Goal: Task Accomplishment & Management: Use online tool/utility

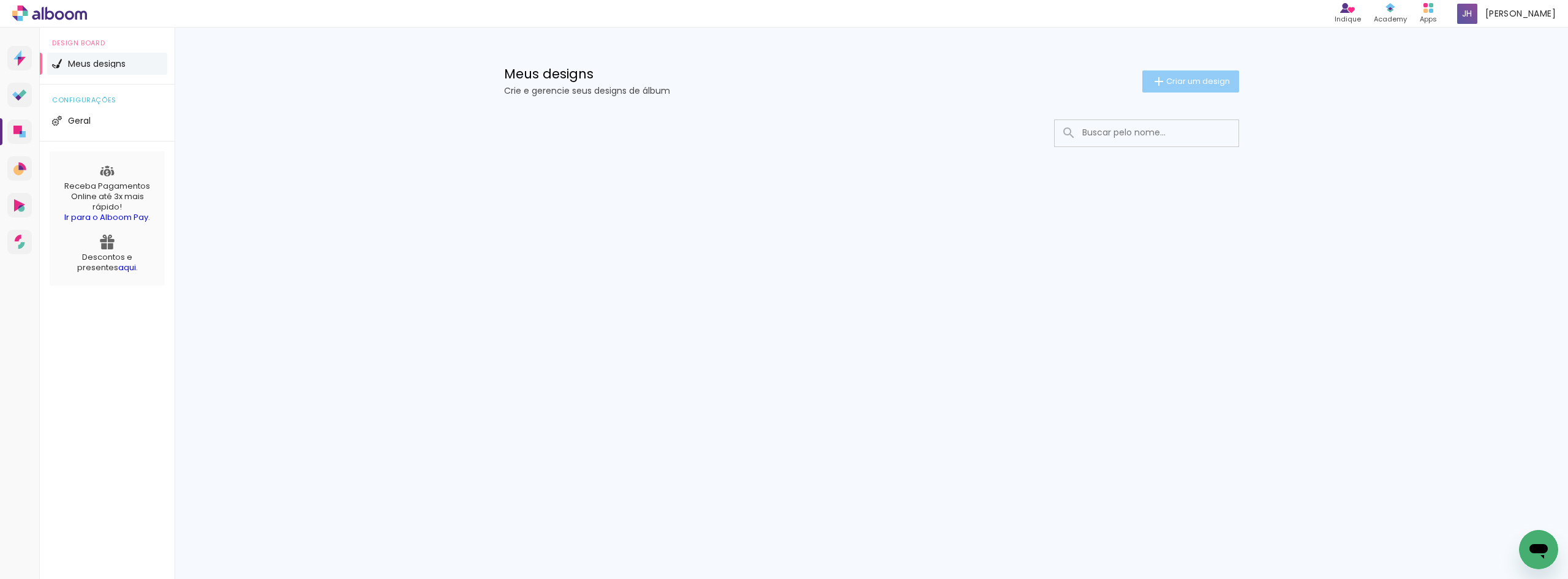
click at [1210, 80] on span "Criar um design" at bounding box center [1198, 81] width 64 height 8
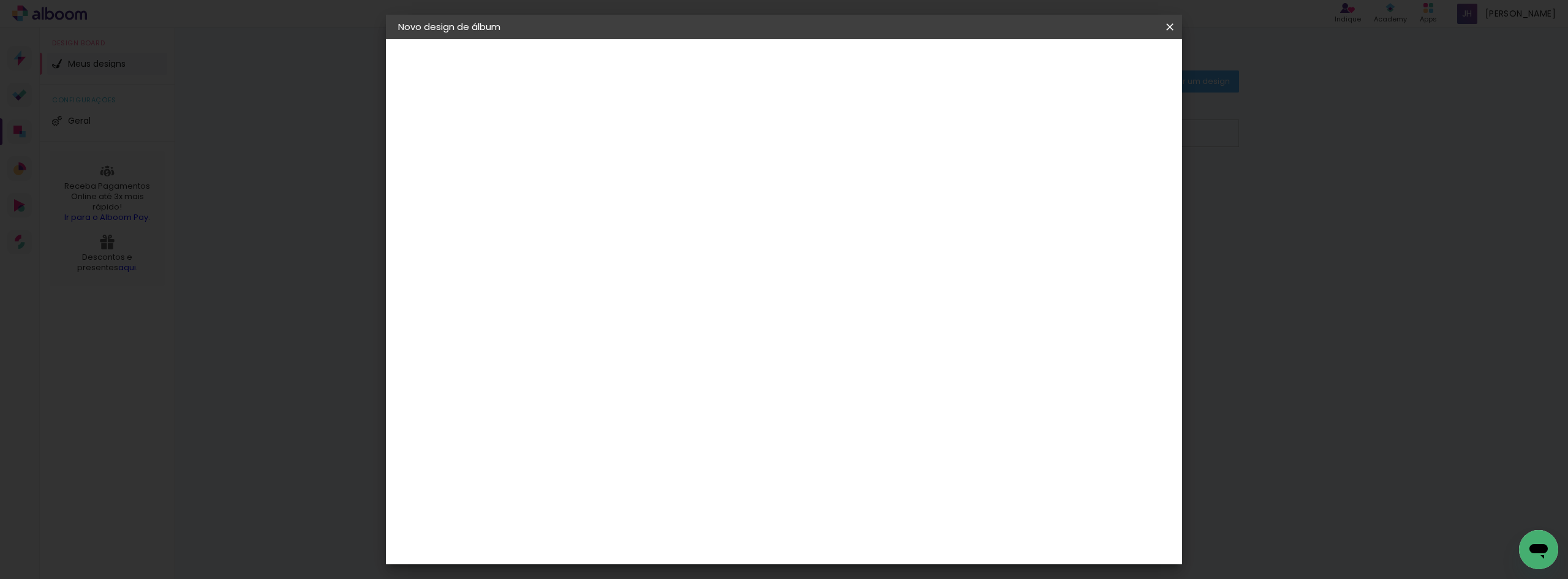
click at [598, 161] on input at bounding box center [598, 164] width 0 height 19
type input "NIHON"
type paper-input "NIHON"
click at [724, 71] on paper-button "Avançar" at bounding box center [693, 65] width 60 height 21
click at [0, 0] on slot "Avançar" at bounding box center [0, 0] width 0 height 0
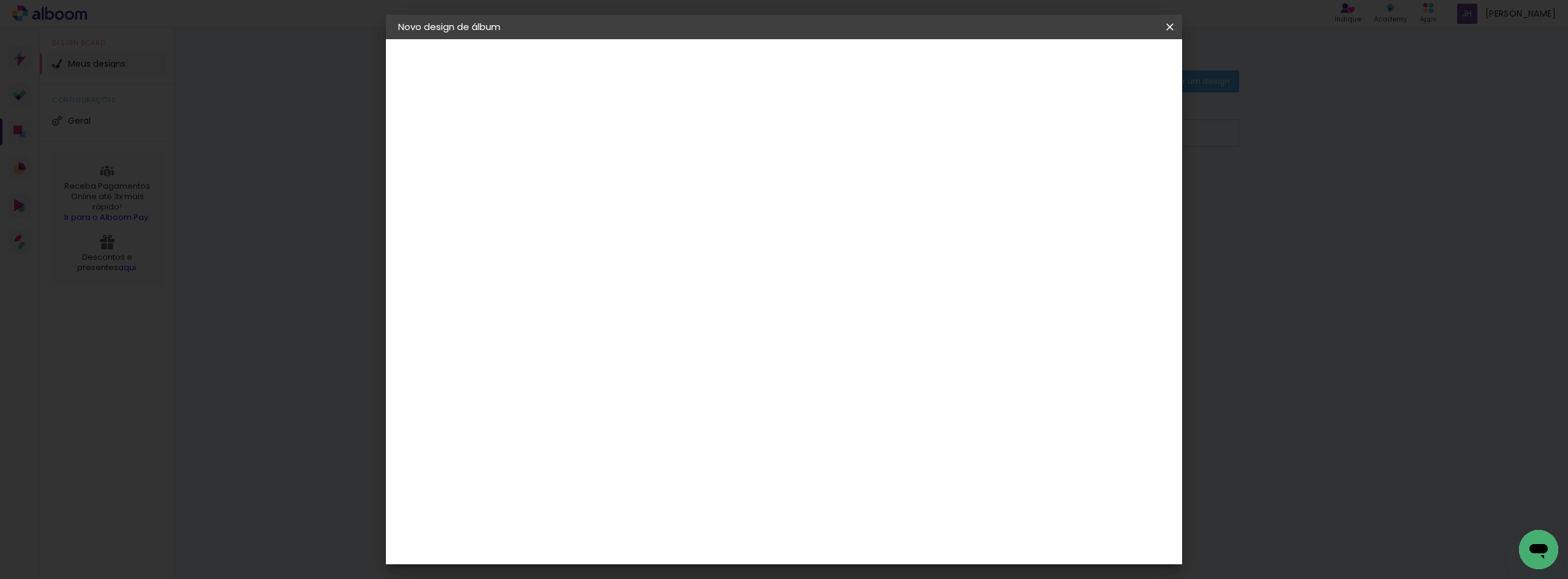
click at [646, 204] on input "text" at bounding box center [622, 213] width 48 height 19
click at [0, 0] on slot "Fotolivro Premium" at bounding box center [0, 0] width 0 height 0
type input "Fotolivro Premium"
click at [681, 500] on span "30 × 30" at bounding box center [653, 516] width 57 height 32
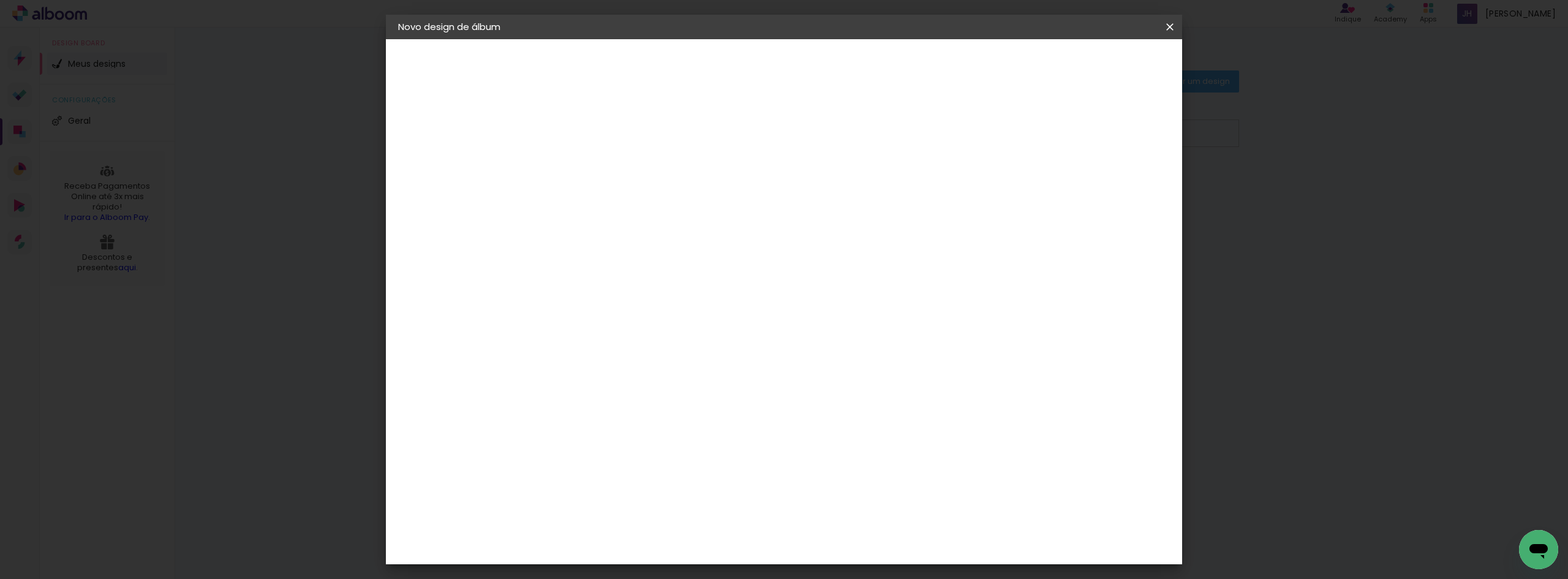
click at [614, 368] on div at bounding box center [608, 374] width 13 height 13
click at [624, 500] on span at bounding box center [609, 516] width 30 height 32
click at [0, 0] on slot "Avançar" at bounding box center [0, 0] width 0 height 0
click at [579, 130] on input "2" at bounding box center [588, 132] width 42 height 15
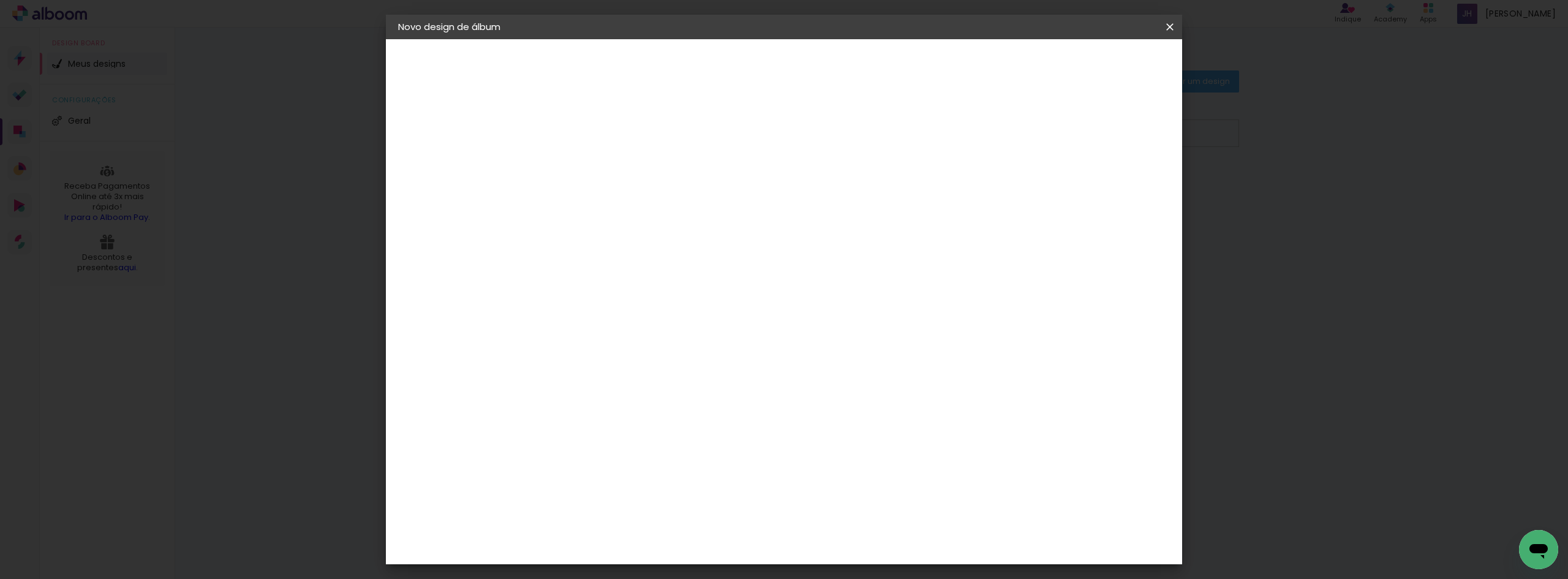
type input "3"
type paper-input "3"
click at [604, 125] on input "3" at bounding box center [588, 132] width 42 height 15
type input "4"
type paper-input "4"
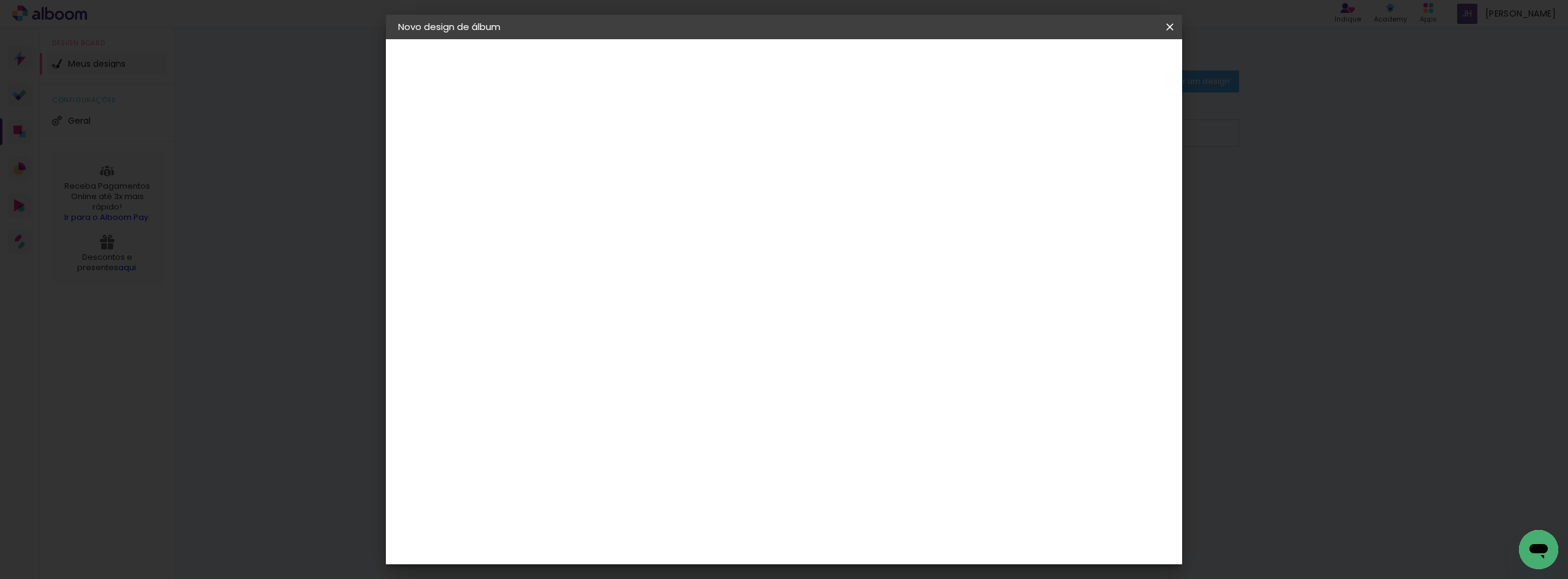
click at [605, 128] on input "4" at bounding box center [588, 132] width 42 height 15
type input "5"
type paper-input "5"
click at [605, 127] on input "5" at bounding box center [588, 132] width 42 height 15
click at [616, 111] on div "mm Mostrar sangria 30.3 cm Largura da página 30.5 cm Altura 60.6 cm Largura da …" at bounding box center [834, 92] width 579 height 104
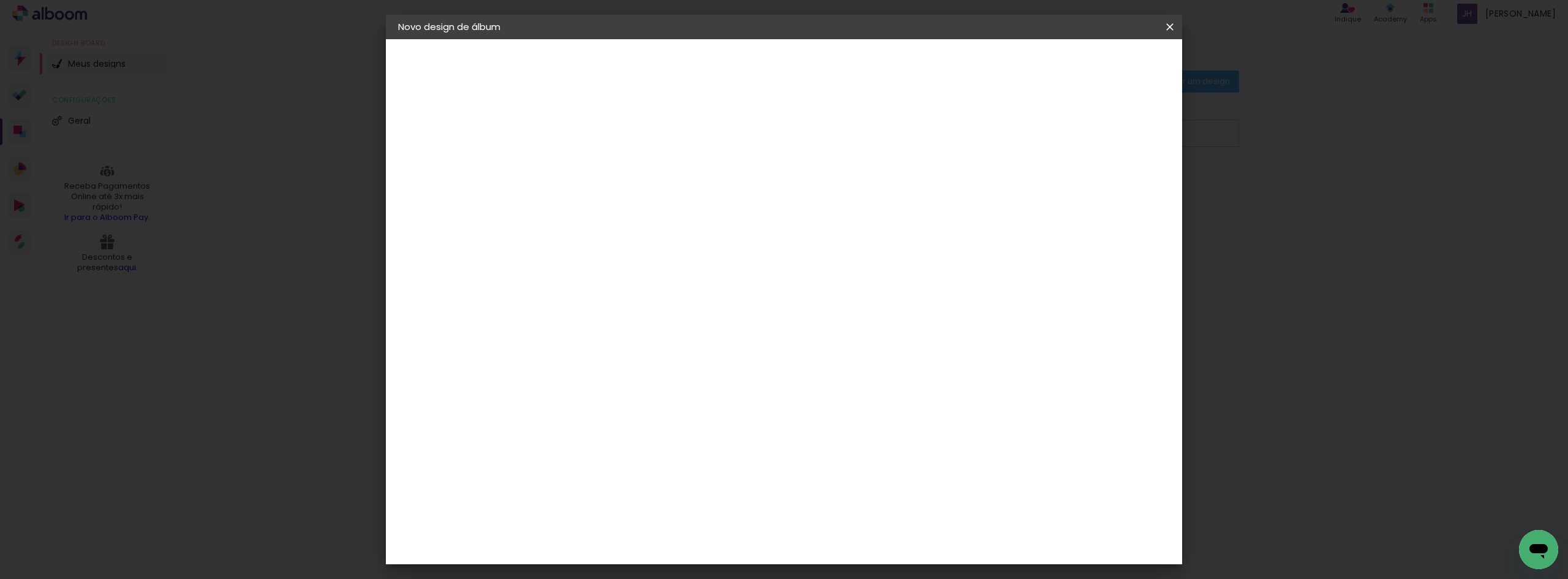
click at [1024, 135] on div at bounding box center [1018, 132] width 11 height 11
type paper-checkbox "on"
click at [1024, 136] on div at bounding box center [1018, 132] width 11 height 11
click at [1024, 136] on div at bounding box center [1018, 132] width 11 height 11
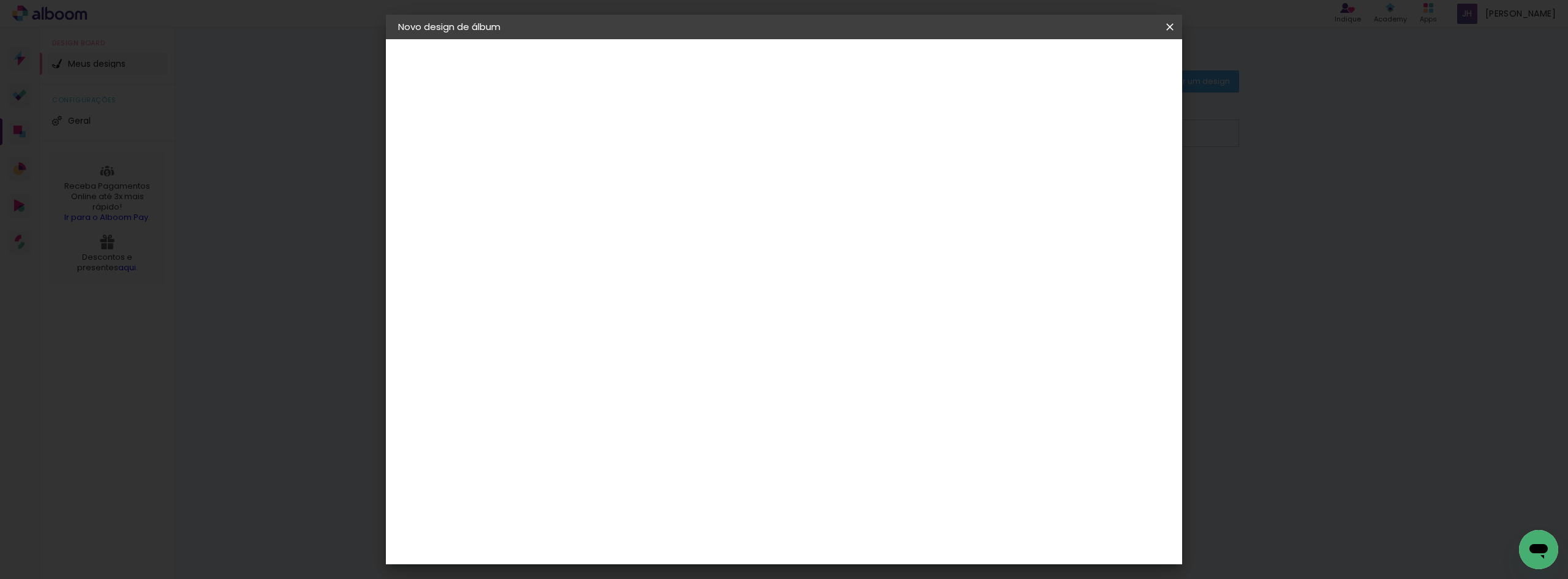
type input "6"
type paper-input "6"
click at [604, 130] on input "6" at bounding box center [588, 132] width 42 height 15
type input "7"
type paper-input "7"
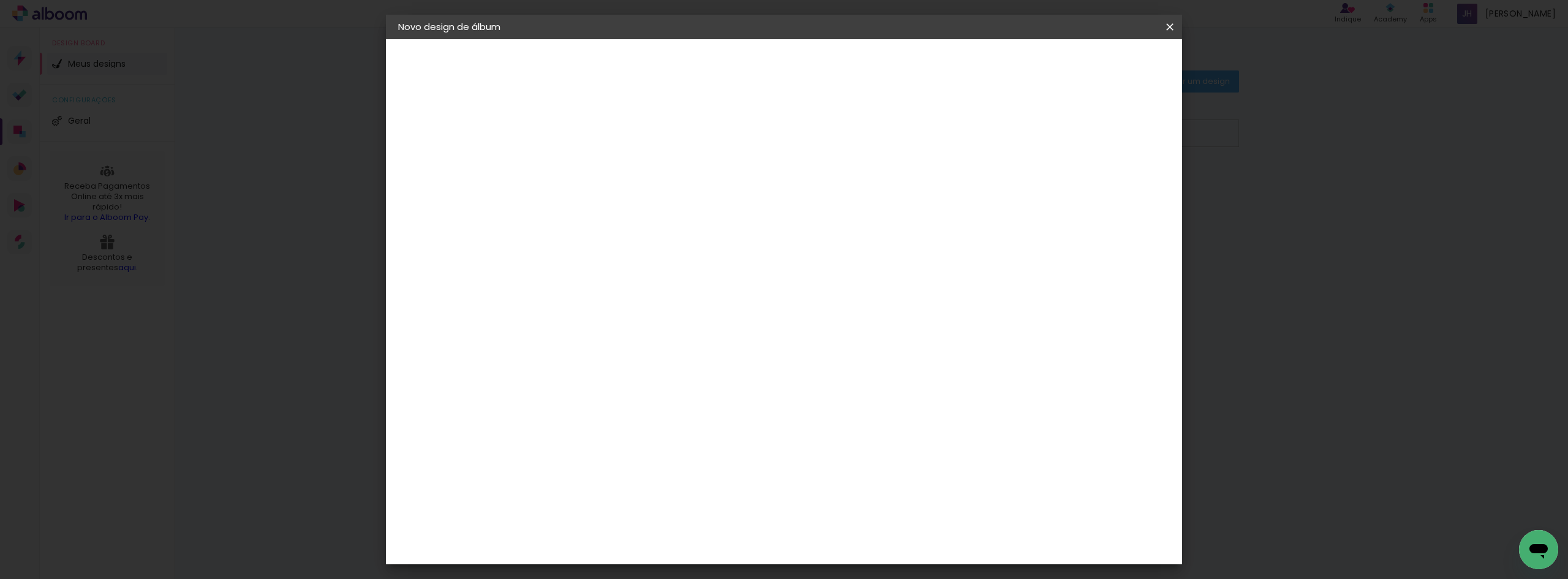
click at [604, 130] on input "7" at bounding box center [588, 132] width 42 height 15
type input "8"
type paper-input "8"
click at [604, 130] on input "8" at bounding box center [588, 132] width 42 height 15
type input "9"
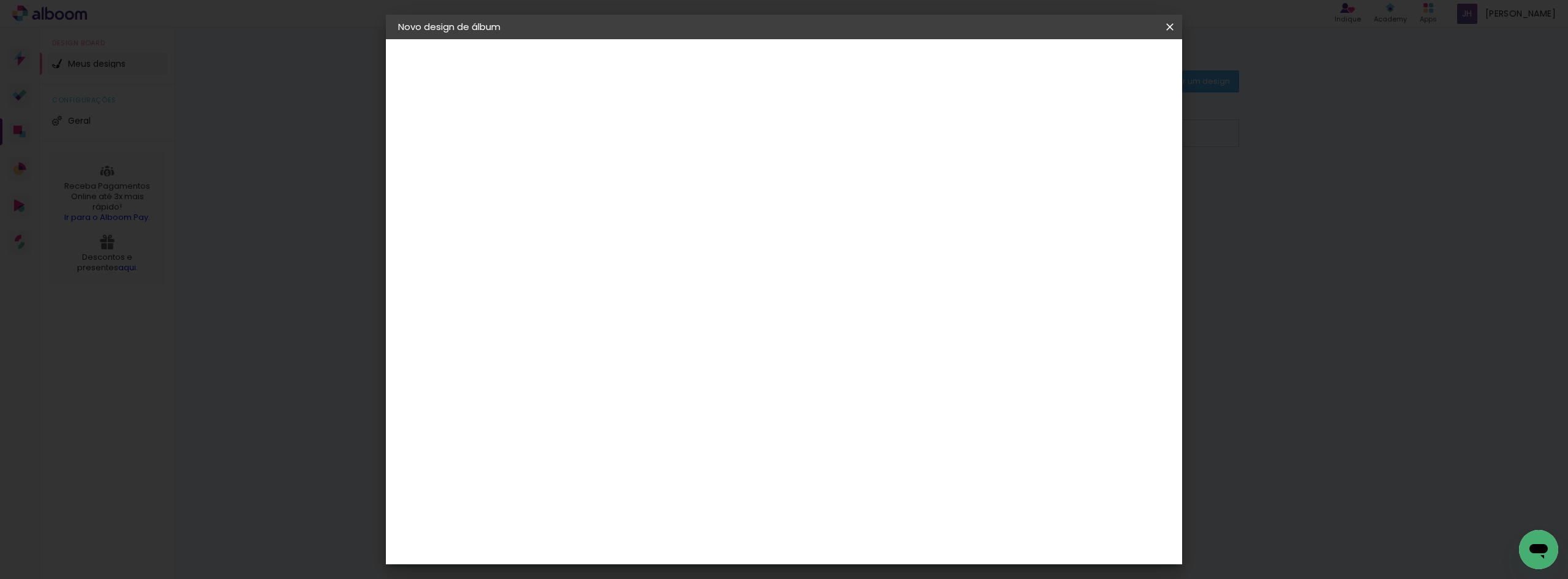
type paper-input "9"
click at [604, 130] on input "9" at bounding box center [588, 132] width 42 height 15
type input "11"
type paper-input "11"
click at [604, 130] on input "11" at bounding box center [588, 132] width 42 height 15
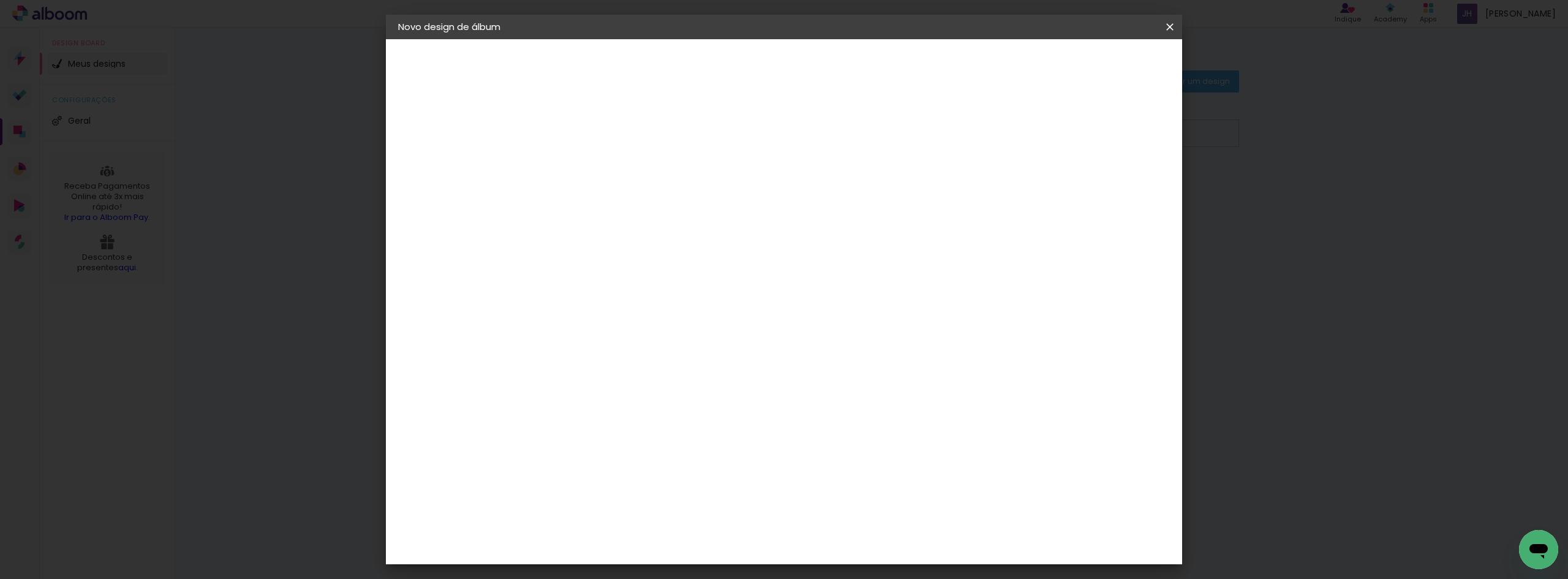
type input "12"
type paper-input "12"
click at [604, 130] on input "12" at bounding box center [588, 132] width 42 height 15
type input "13"
type paper-input "13"
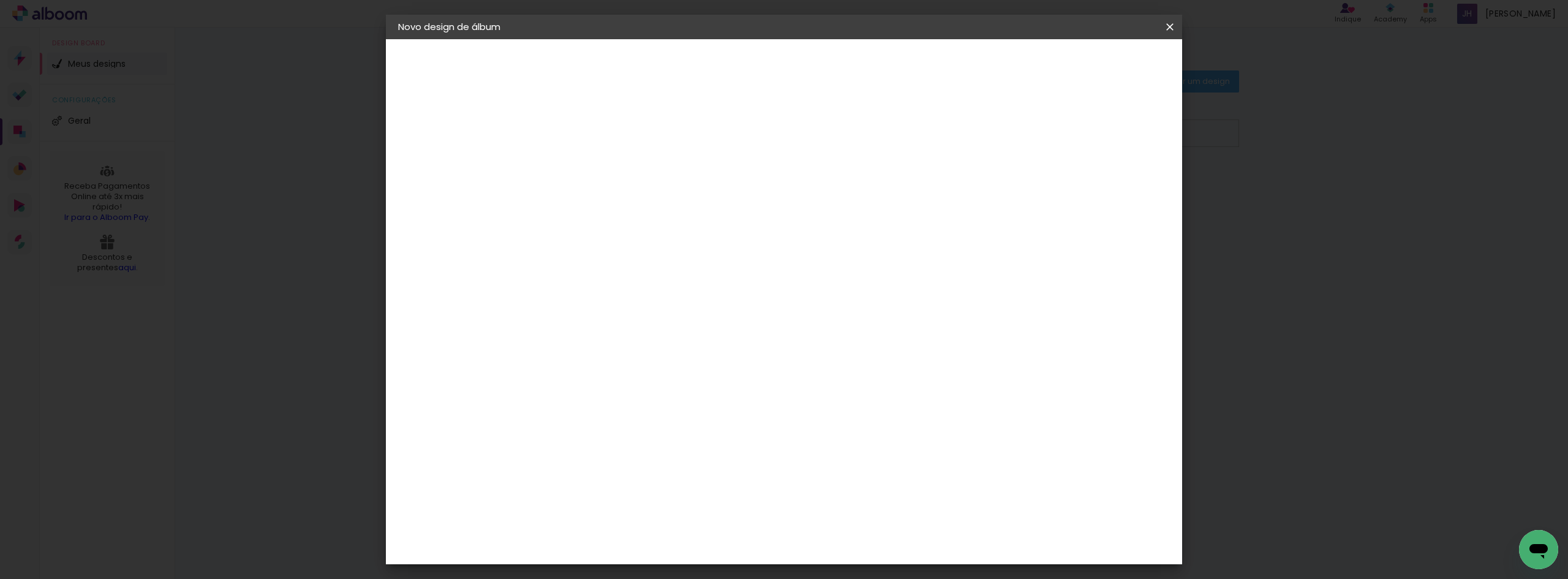
click at [604, 130] on input "13" at bounding box center [588, 132] width 42 height 15
click at [1073, 129] on div "Mostrar sangria" at bounding box center [1065, 132] width 82 height 15
click at [1071, 130] on paper-checkbox "Mostrar sangria" at bounding box center [1058, 132] width 92 height 15
click at [1024, 130] on div at bounding box center [1018, 132] width 11 height 11
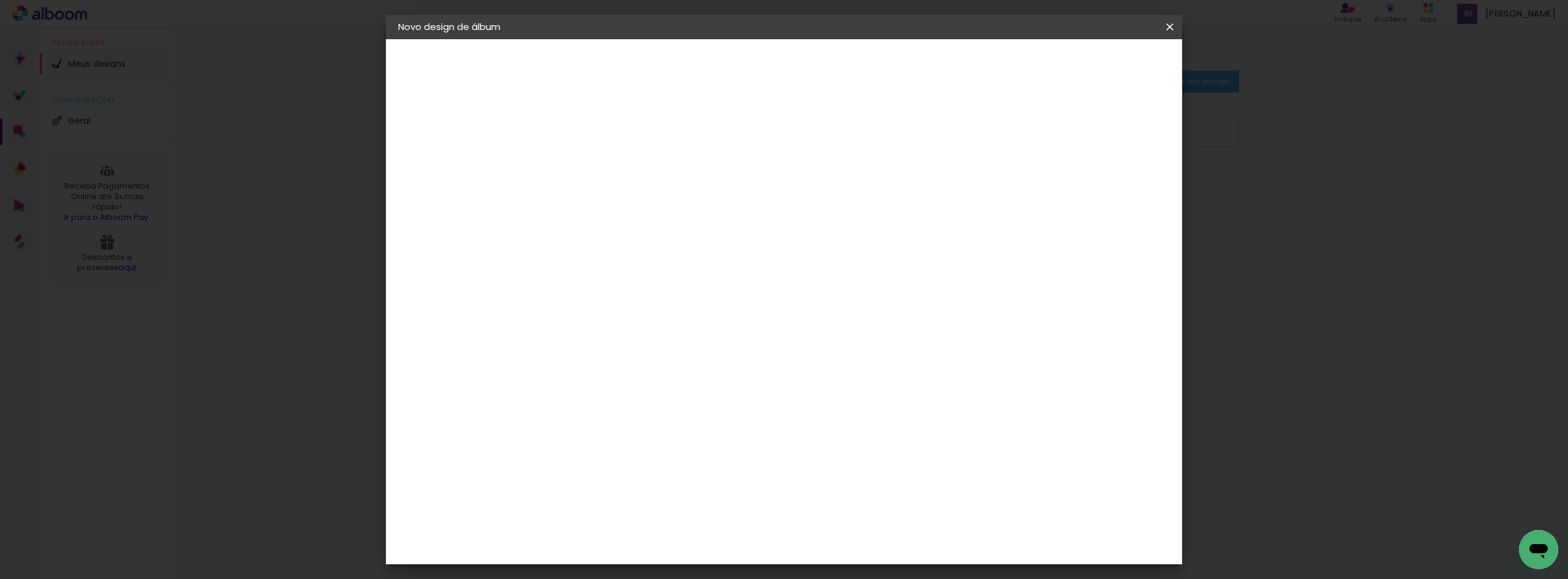
drag, startPoint x: 590, startPoint y: 135, endPoint x: 465, endPoint y: 125, distance: 125.4
click at [455, 39] on quentale-album-spec "Iniciar design Iniciar design" at bounding box center [784, 39] width 797 height 0
drag, startPoint x: 553, startPoint y: 136, endPoint x: 416, endPoint y: 120, distance: 137.9
click at [416, 39] on quentale-album-spec "Iniciar design Iniciar design" at bounding box center [784, 39] width 797 height 0
type input "0"
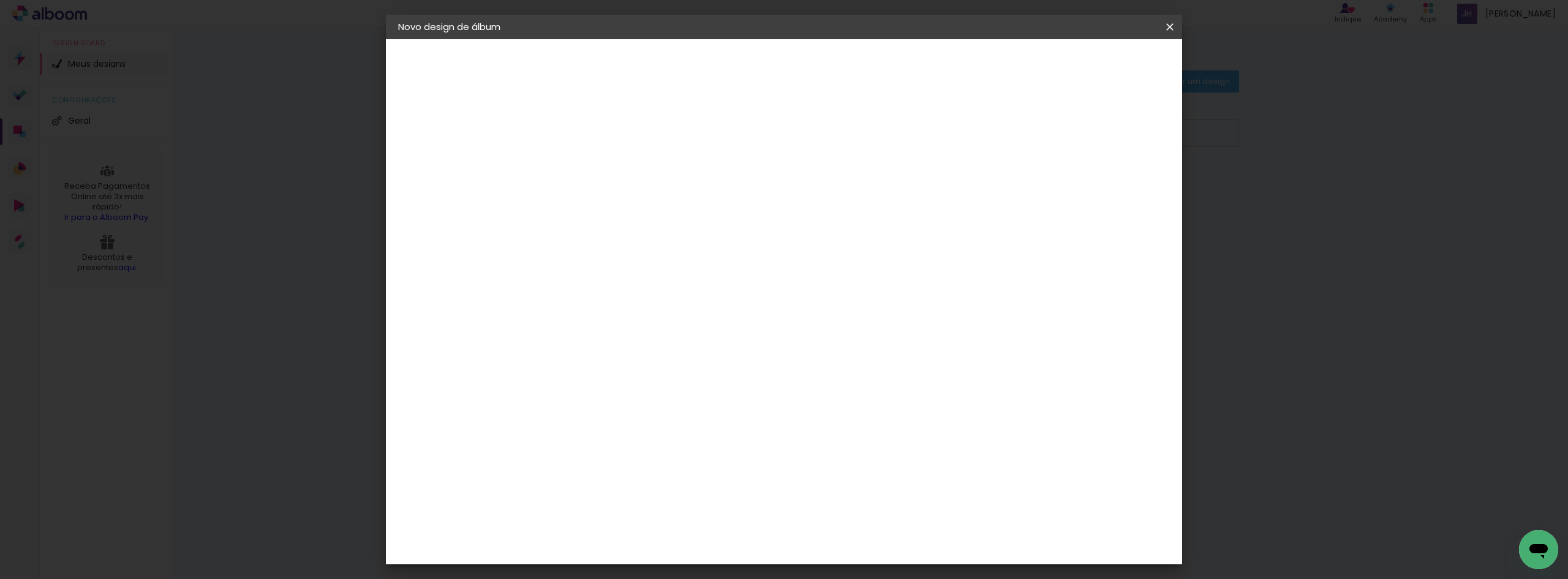
type paper-input "0"
click at [1033, 159] on div "30.3 cm Largura da página 30.5 cm Altura 60.6 cm Largura da lâmina (2 páginas) …" at bounding box center [834, 195] width 542 height 98
type input "1"
type paper-input "1"
click at [606, 127] on input "1" at bounding box center [588, 132] width 42 height 15
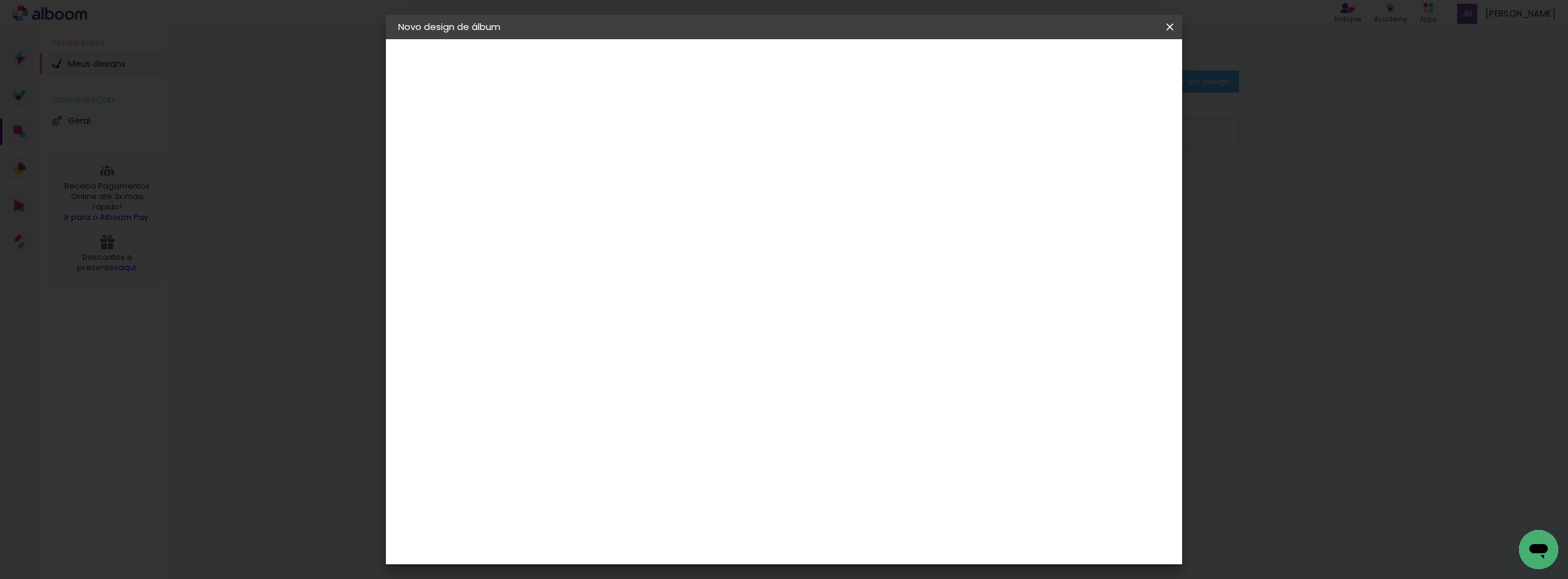
type input "0"
type paper-input "0"
click at [607, 136] on input "0" at bounding box center [588, 132] width 42 height 15
click at [1106, 74] on paper-button "Iniciar design" at bounding box center [1065, 65] width 80 height 21
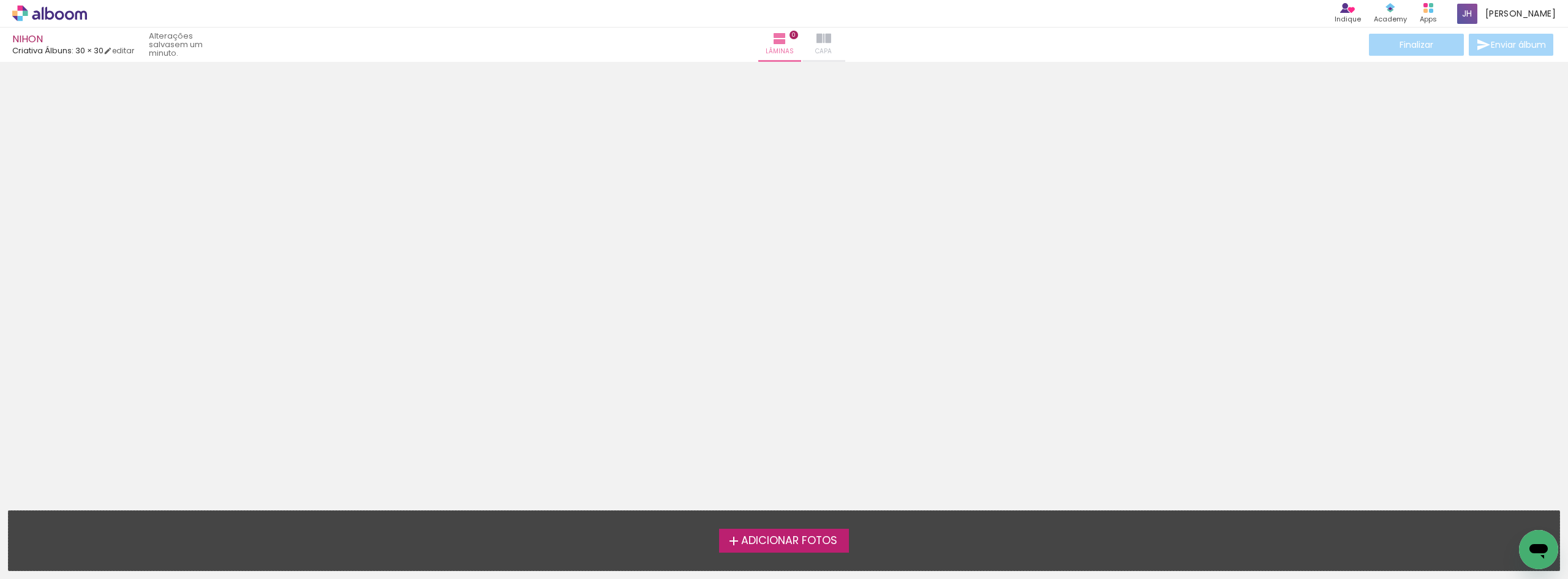
click at [815, 56] on span "Capa" at bounding box center [823, 51] width 16 height 11
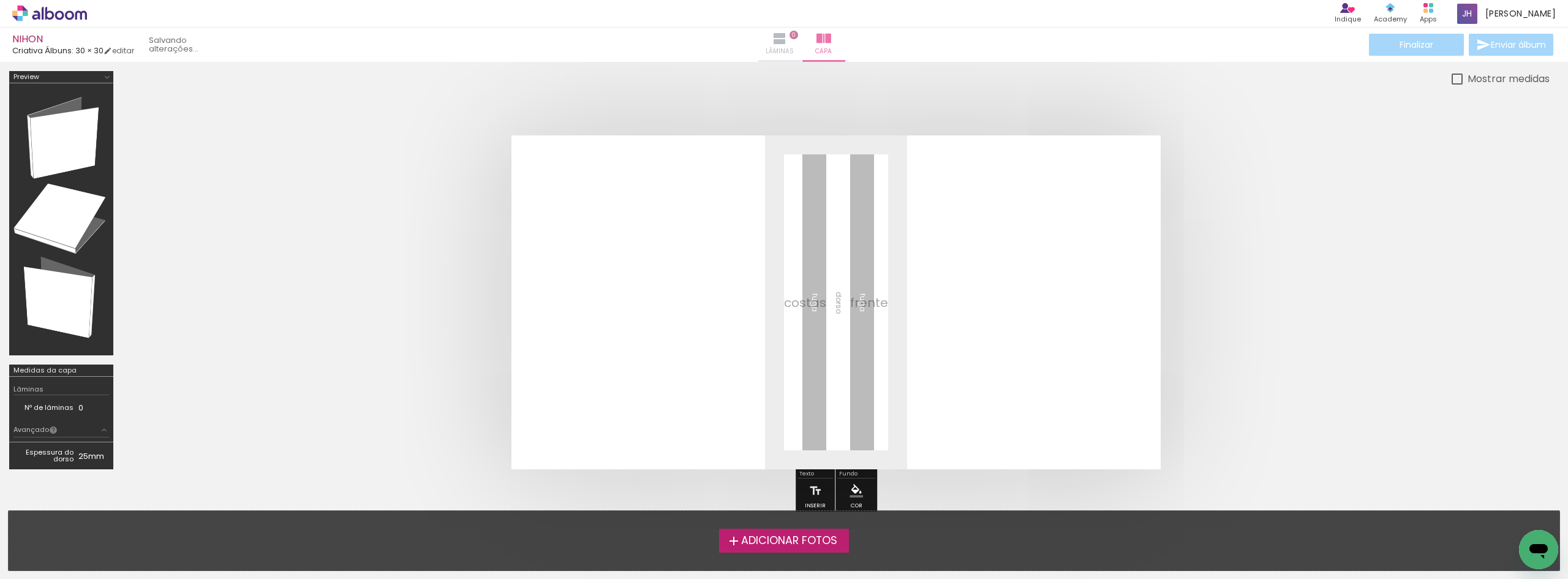
click at [771, 49] on span "Lâminas" at bounding box center [780, 51] width 28 height 11
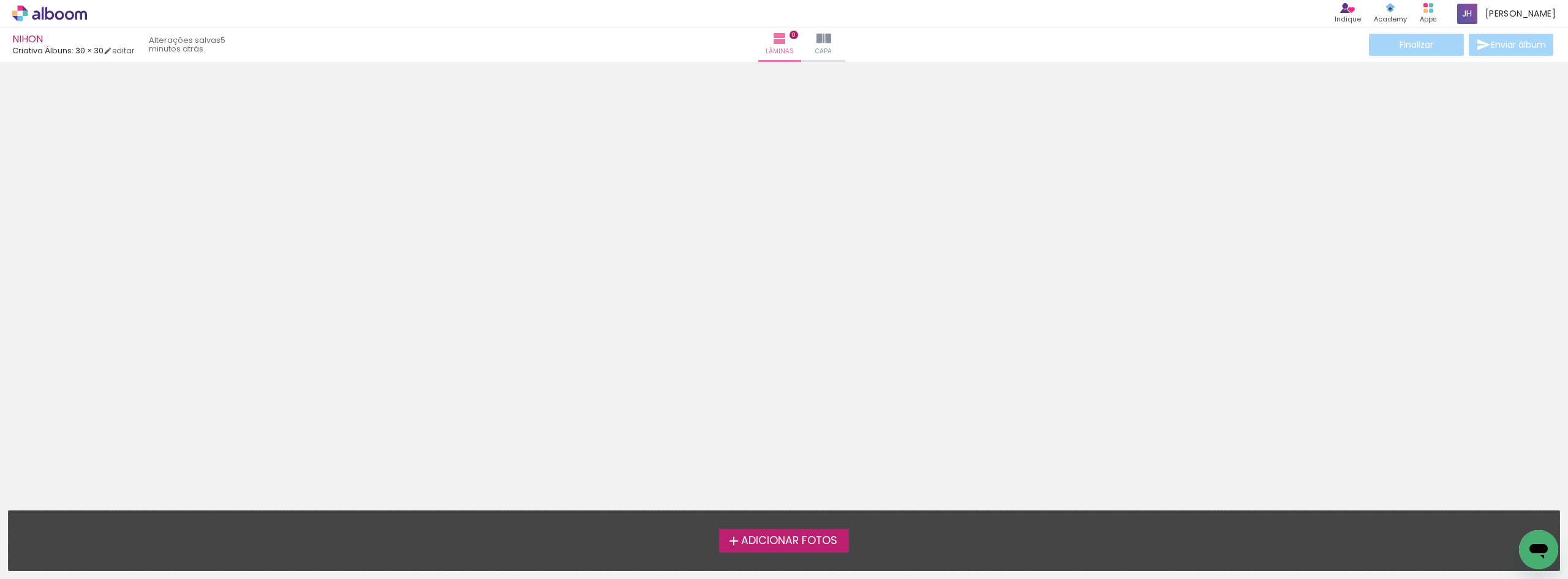
click at [775, 536] on span "Adicionar Fotos" at bounding box center [788, 541] width 96 height 11
click at [0, 0] on input "file" at bounding box center [0, 0] width 0 height 0
click at [775, 541] on span "Adicionar Fotos" at bounding box center [788, 541] width 96 height 11
click at [0, 0] on input "file" at bounding box center [0, 0] width 0 height 0
click at [806, 538] on span "Adicionar Fotos" at bounding box center [788, 541] width 96 height 11
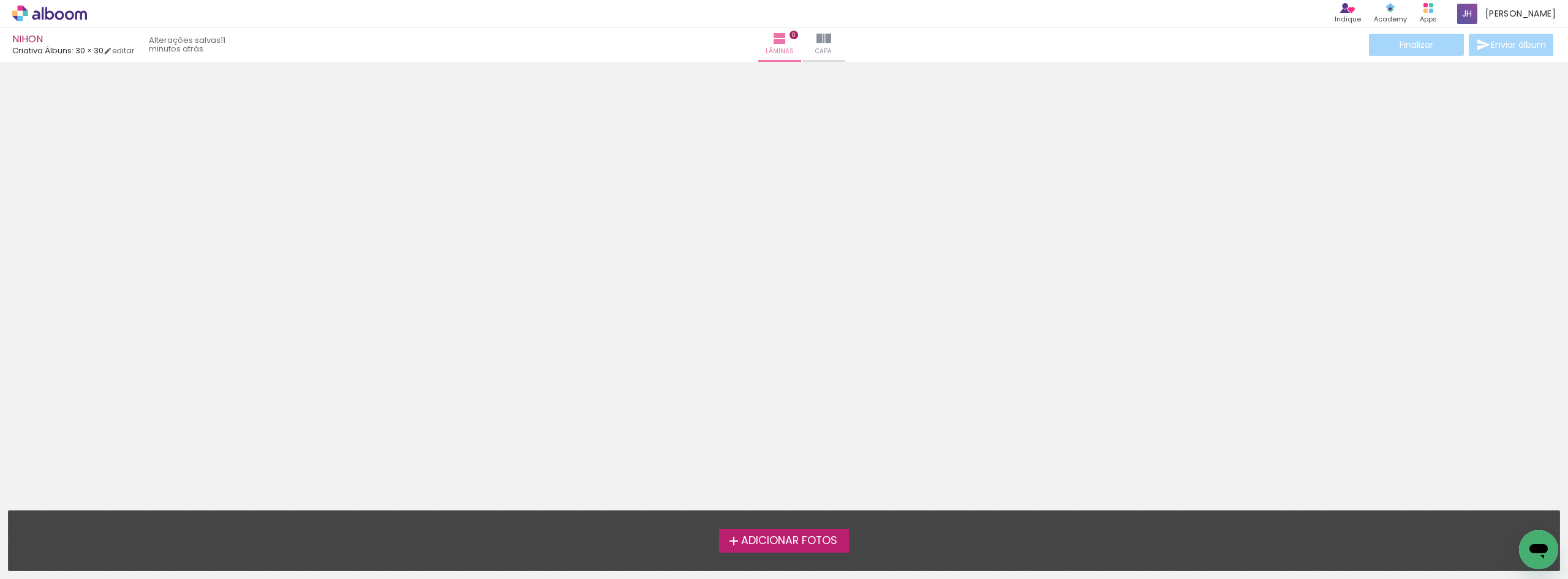
click at [0, 0] on input "file" at bounding box center [0, 0] width 0 height 0
click at [803, 539] on span "Adicionar Fotos" at bounding box center [788, 541] width 96 height 11
click at [0, 0] on input "file" at bounding box center [0, 0] width 0 height 0
click at [767, 552] on div "Adicionar Fotos Solte suas fotos aqui..." at bounding box center [784, 540] width 1551 height 59
click at [769, 546] on span "Adicionar Fotos" at bounding box center [788, 541] width 96 height 11
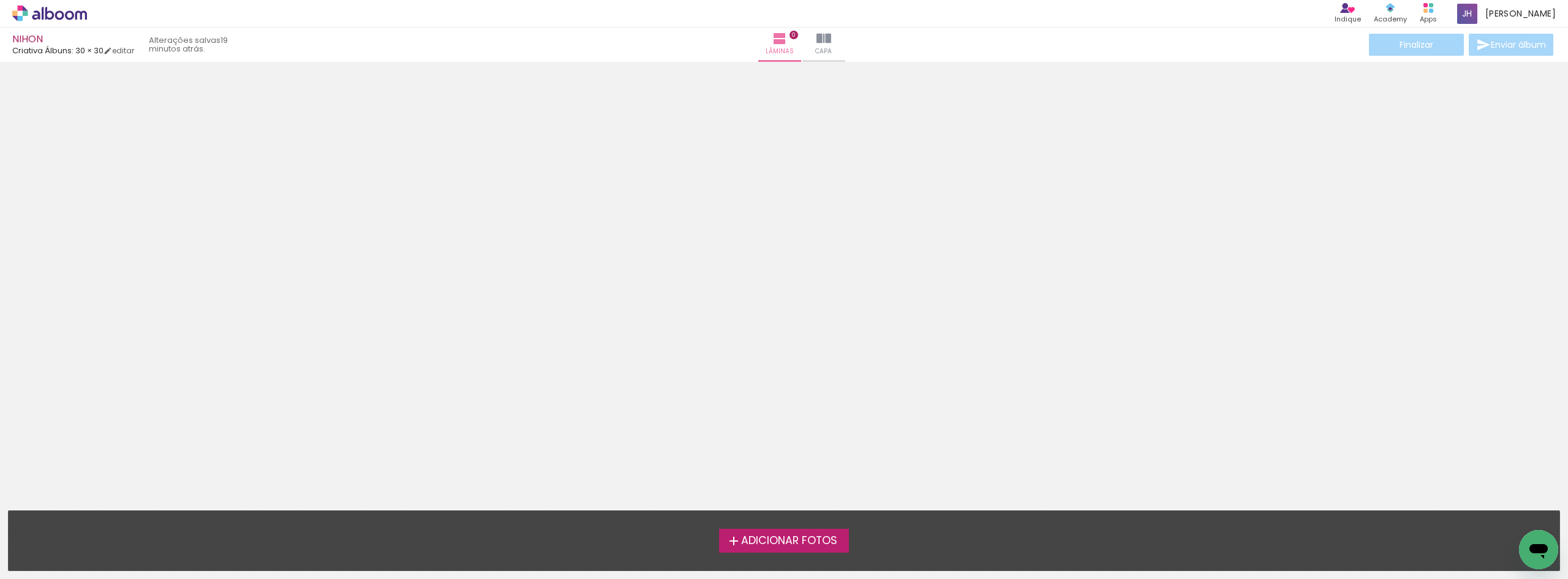
click at [0, 0] on input "file" at bounding box center [0, 0] width 0 height 0
click at [751, 536] on span "Adicionar Fotos" at bounding box center [788, 541] width 96 height 11
click at [0, 0] on input "file" at bounding box center [0, 0] width 0 height 0
